Goal: Task Accomplishment & Management: Use online tool/utility

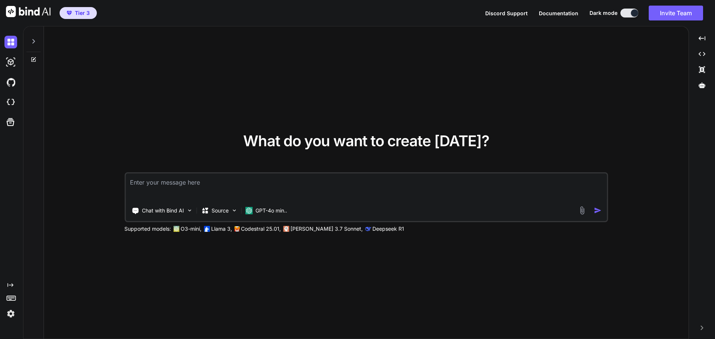
click at [8, 316] on img at bounding box center [10, 314] width 13 height 13
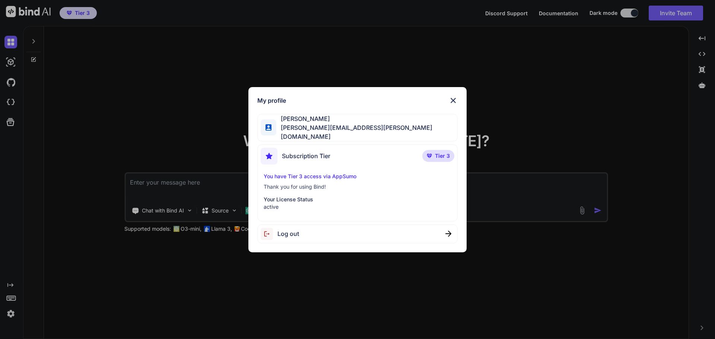
click at [179, 123] on div "My profile [PERSON_NAME] [PERSON_NAME][EMAIL_ADDRESS][PERSON_NAME][DOMAIN_NAME]…" at bounding box center [357, 169] width 715 height 339
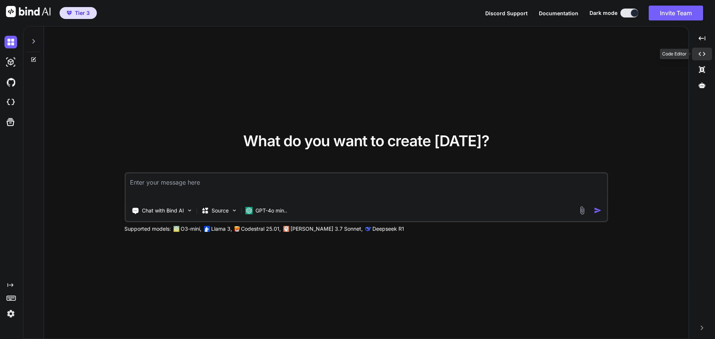
click at [701, 51] on icon "Created with Pixso." at bounding box center [702, 54] width 7 height 7
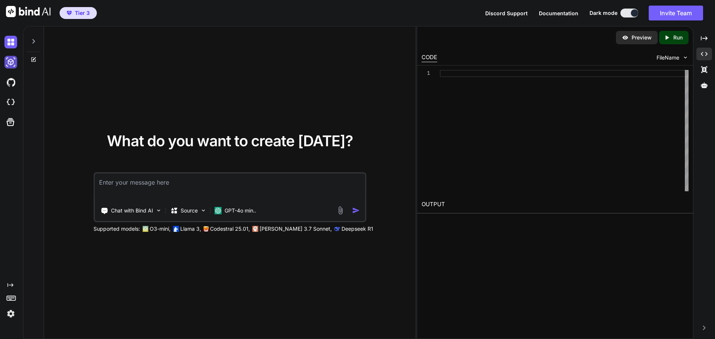
click at [13, 63] on img at bounding box center [10, 62] width 13 height 13
type textarea "x"
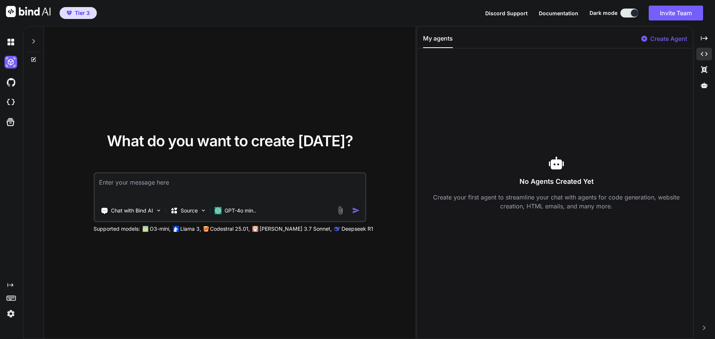
click at [8, 90] on div at bounding box center [12, 82] width 16 height 20
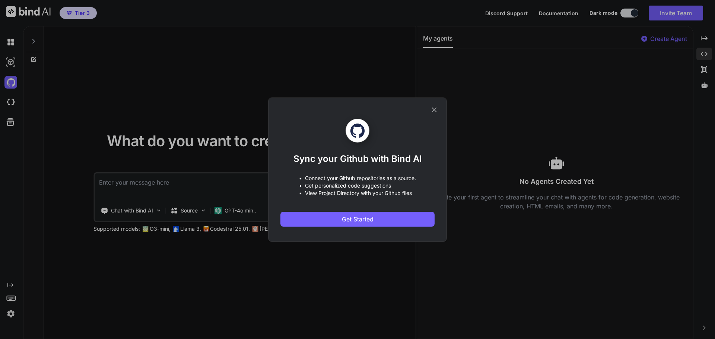
click at [435, 109] on icon at bounding box center [434, 110] width 8 height 8
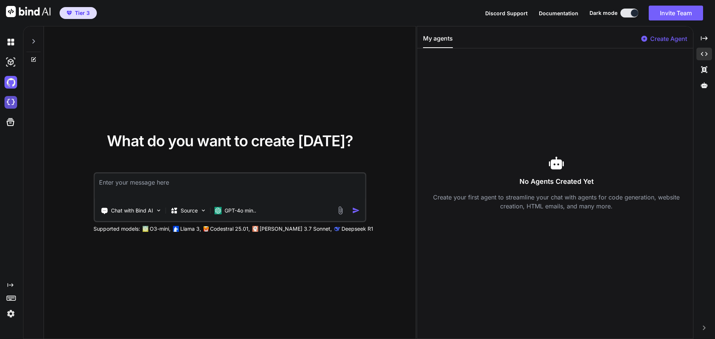
click at [12, 105] on img at bounding box center [10, 102] width 13 height 13
click at [9, 102] on img at bounding box center [10, 102] width 13 height 13
click at [11, 284] on icon "Created with Pixso." at bounding box center [10, 285] width 6 height 6
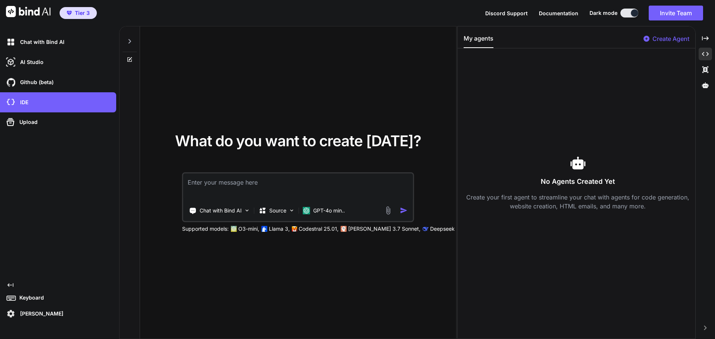
click at [49, 316] on p "[PERSON_NAME]" at bounding box center [40, 313] width 46 height 7
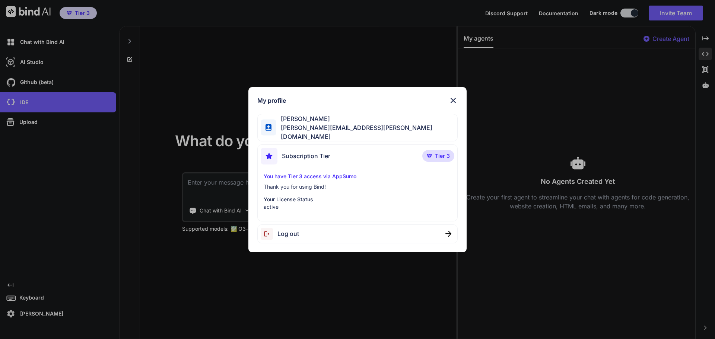
click at [454, 103] on img at bounding box center [453, 100] width 9 height 9
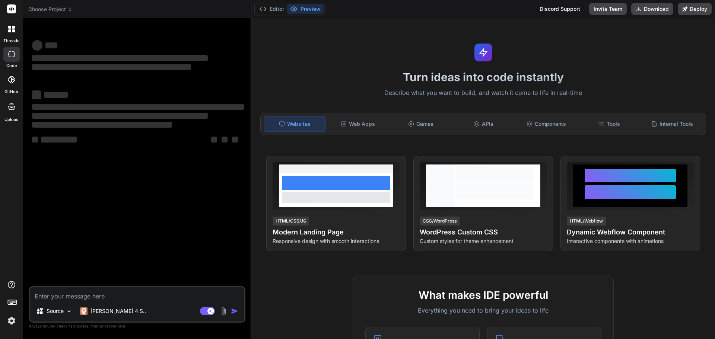
type textarea "x"
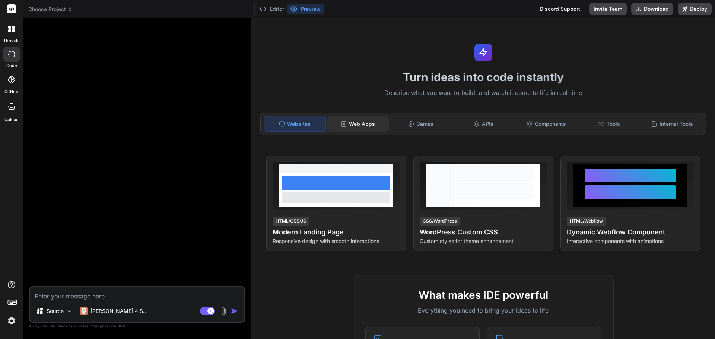
click at [354, 127] on div "Web Apps" at bounding box center [357, 124] width 61 height 16
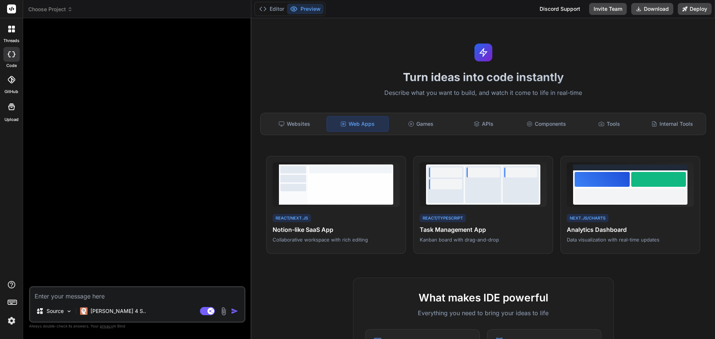
click at [61, 10] on span "Choose Project" at bounding box center [50, 9] width 44 height 7
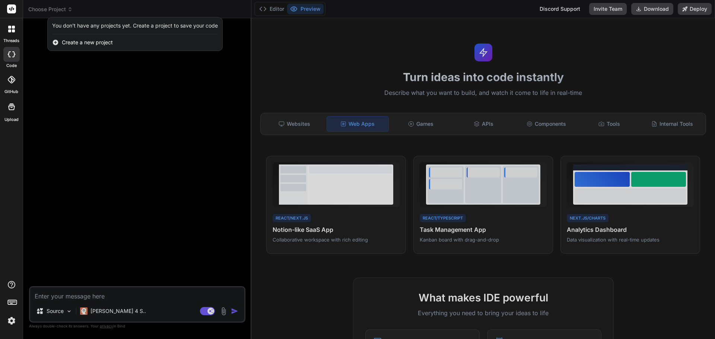
click at [82, 78] on div at bounding box center [357, 169] width 715 height 339
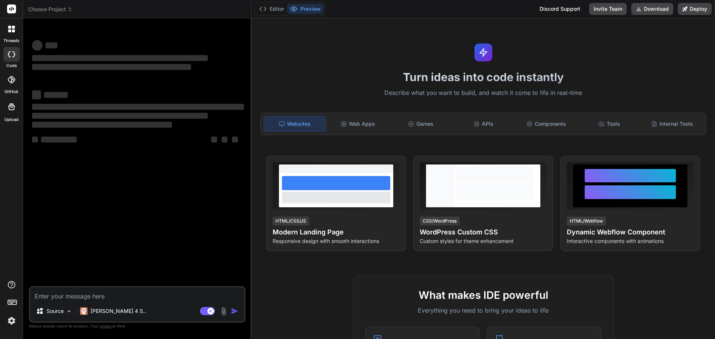
type textarea "x"
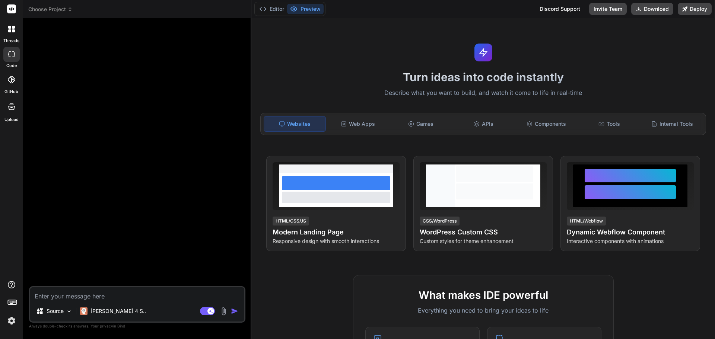
click at [13, 303] on icon at bounding box center [12, 302] width 10 height 10
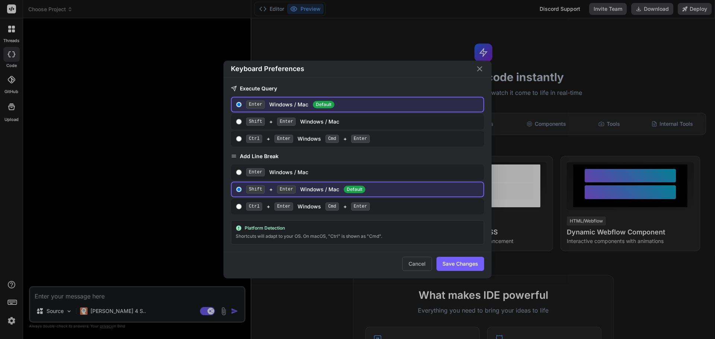
click at [482, 70] on icon "Close" at bounding box center [479, 68] width 9 height 9
